Goal: Information Seeking & Learning: Learn about a topic

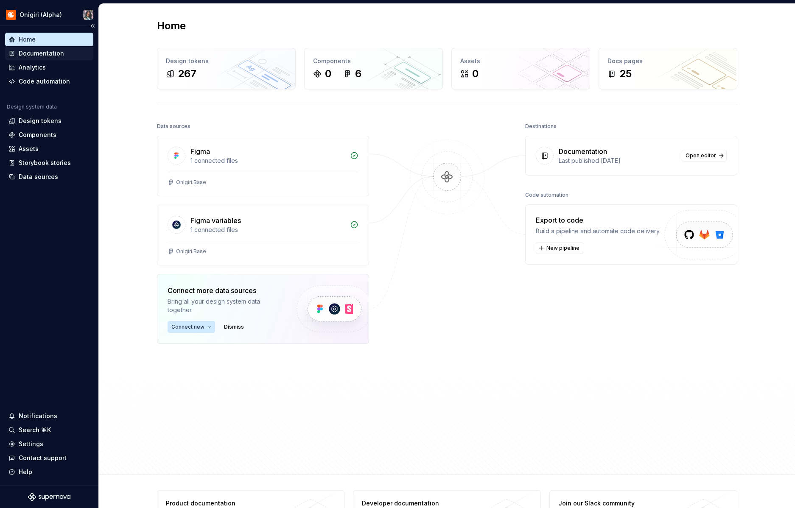
click at [41, 55] on div "Documentation" at bounding box center [41, 53] width 45 height 8
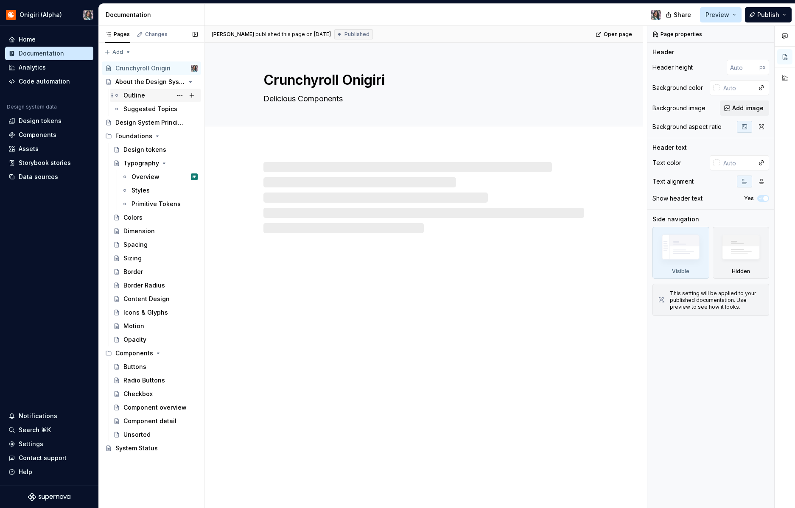
click at [144, 92] on div "Outline" at bounding box center [160, 96] width 74 height 12
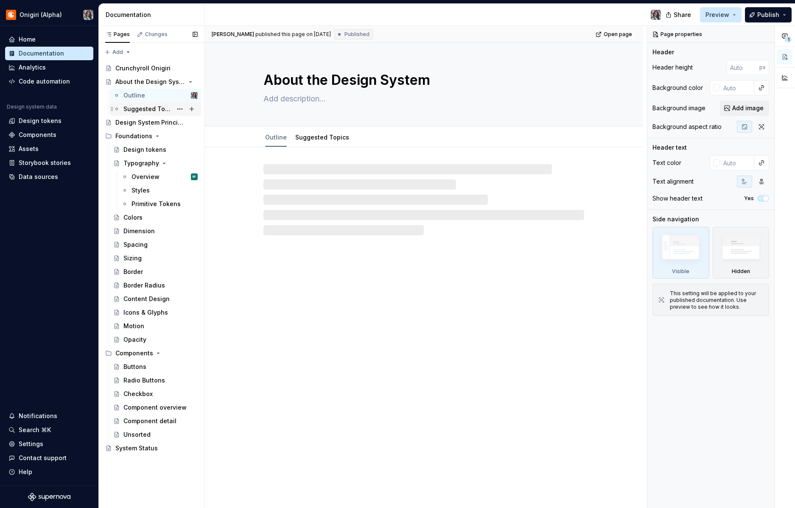
click at [145, 107] on div "Suggested Topics" at bounding box center [147, 109] width 49 height 8
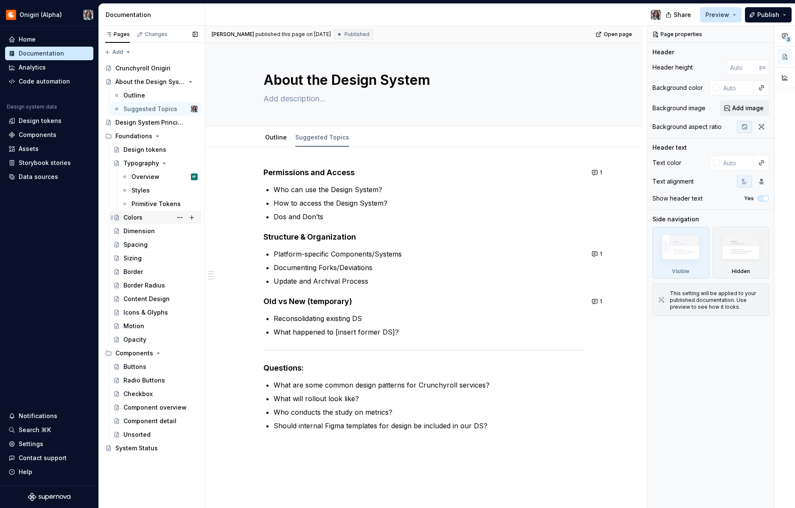
click at [139, 221] on div "Colors" at bounding box center [132, 217] width 19 height 8
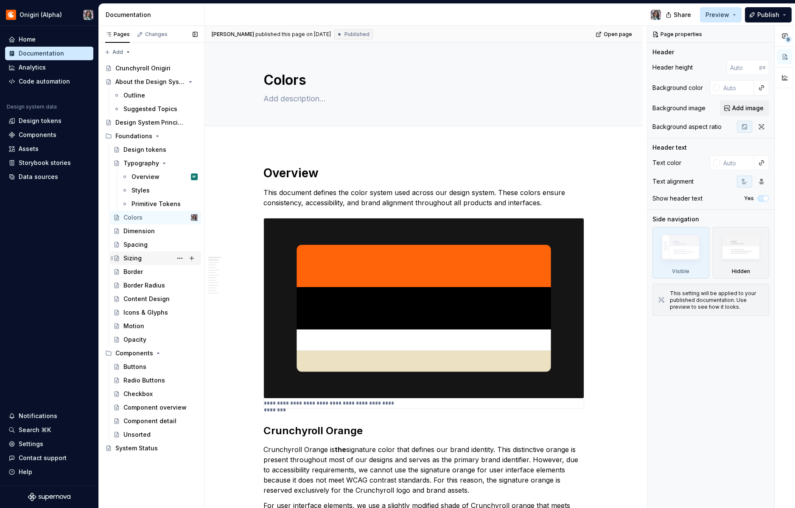
click at [164, 255] on div "Sizing" at bounding box center [160, 258] width 74 height 12
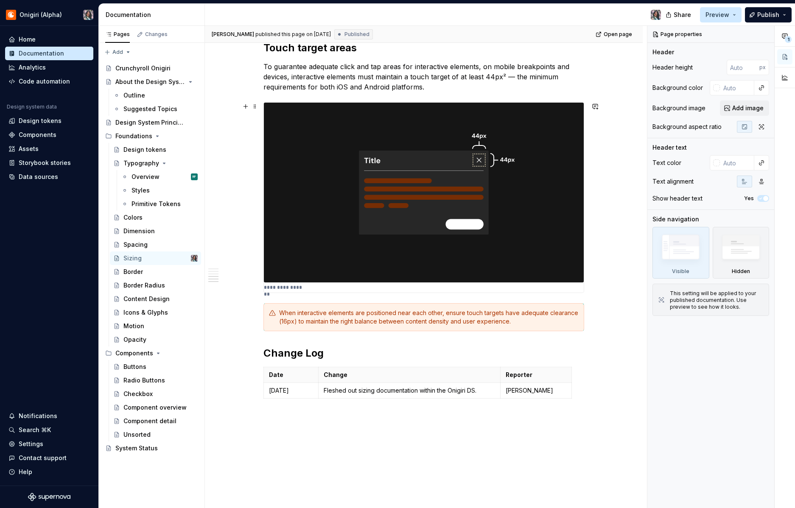
scroll to position [786, 0]
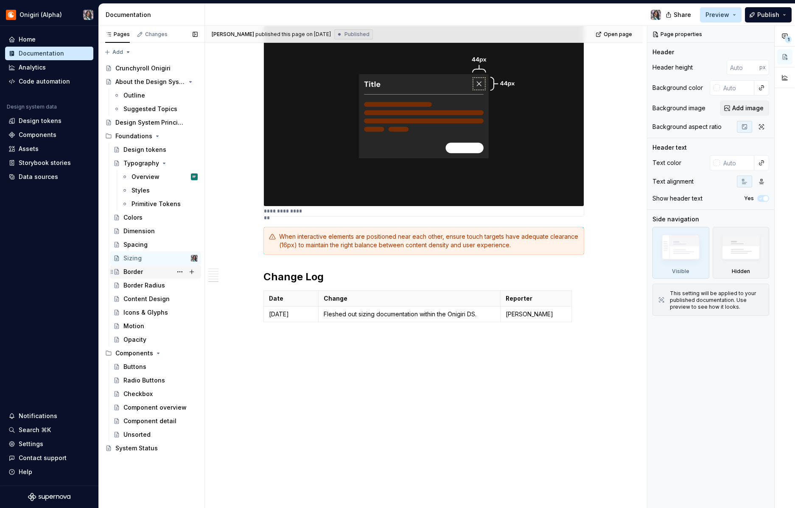
click at [157, 274] on div "Border" at bounding box center [160, 272] width 74 height 12
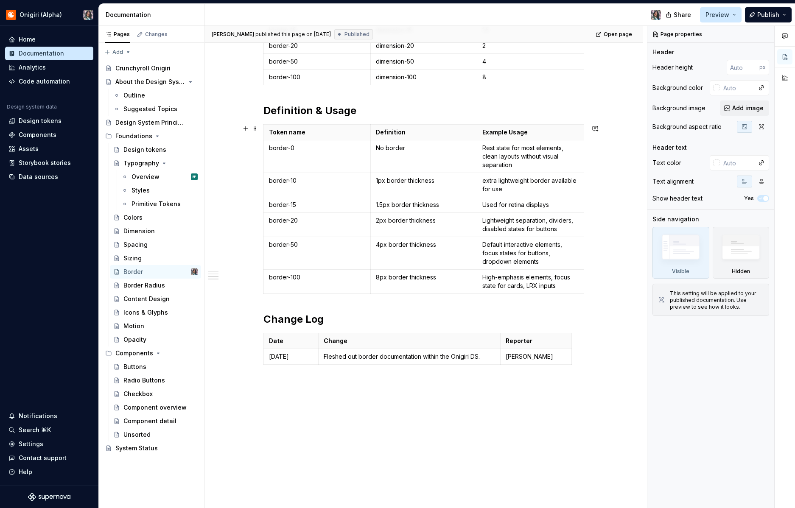
scroll to position [543, 0]
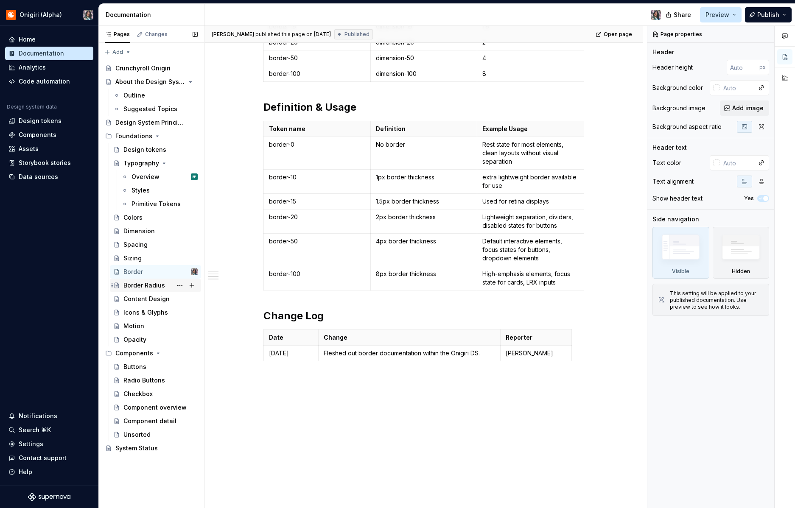
click at [142, 286] on div "Border Radius" at bounding box center [144, 285] width 42 height 8
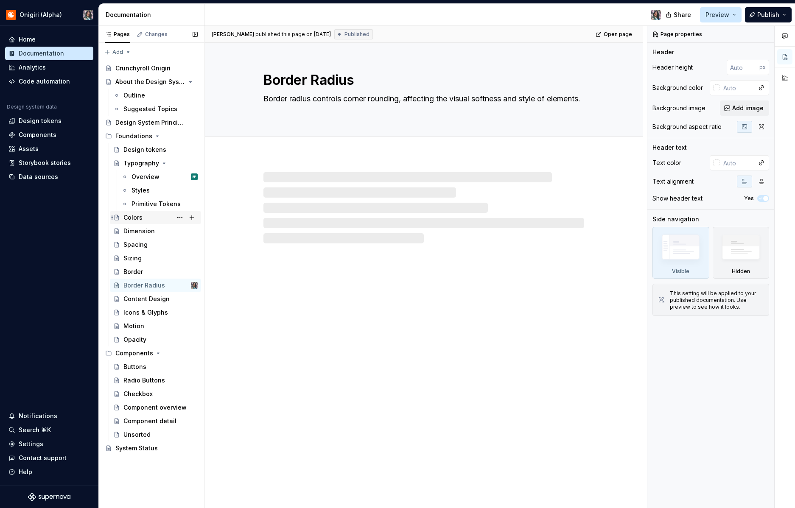
click at [139, 219] on div "Colors" at bounding box center [132, 217] width 19 height 8
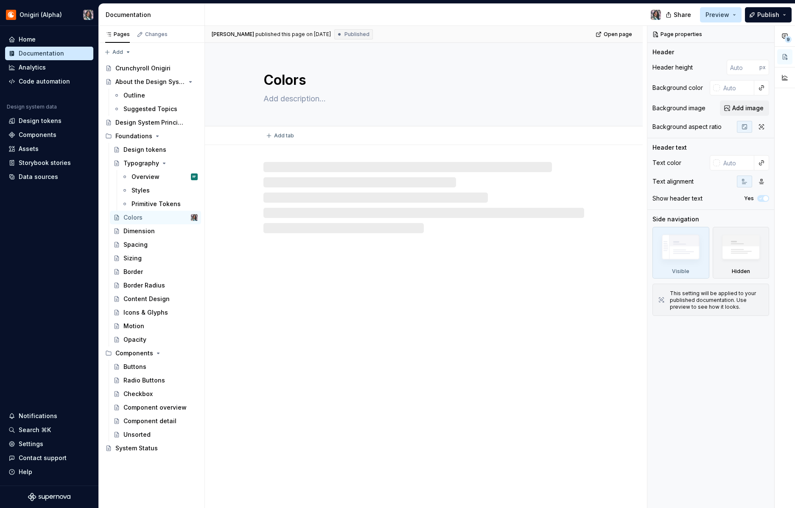
type textarea "*"
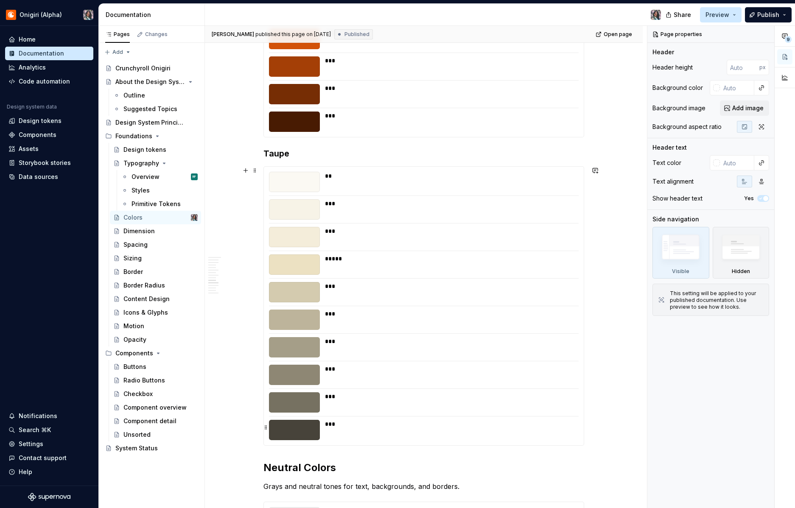
scroll to position [1228, 0]
